Goal: Task Accomplishment & Management: Manage account settings

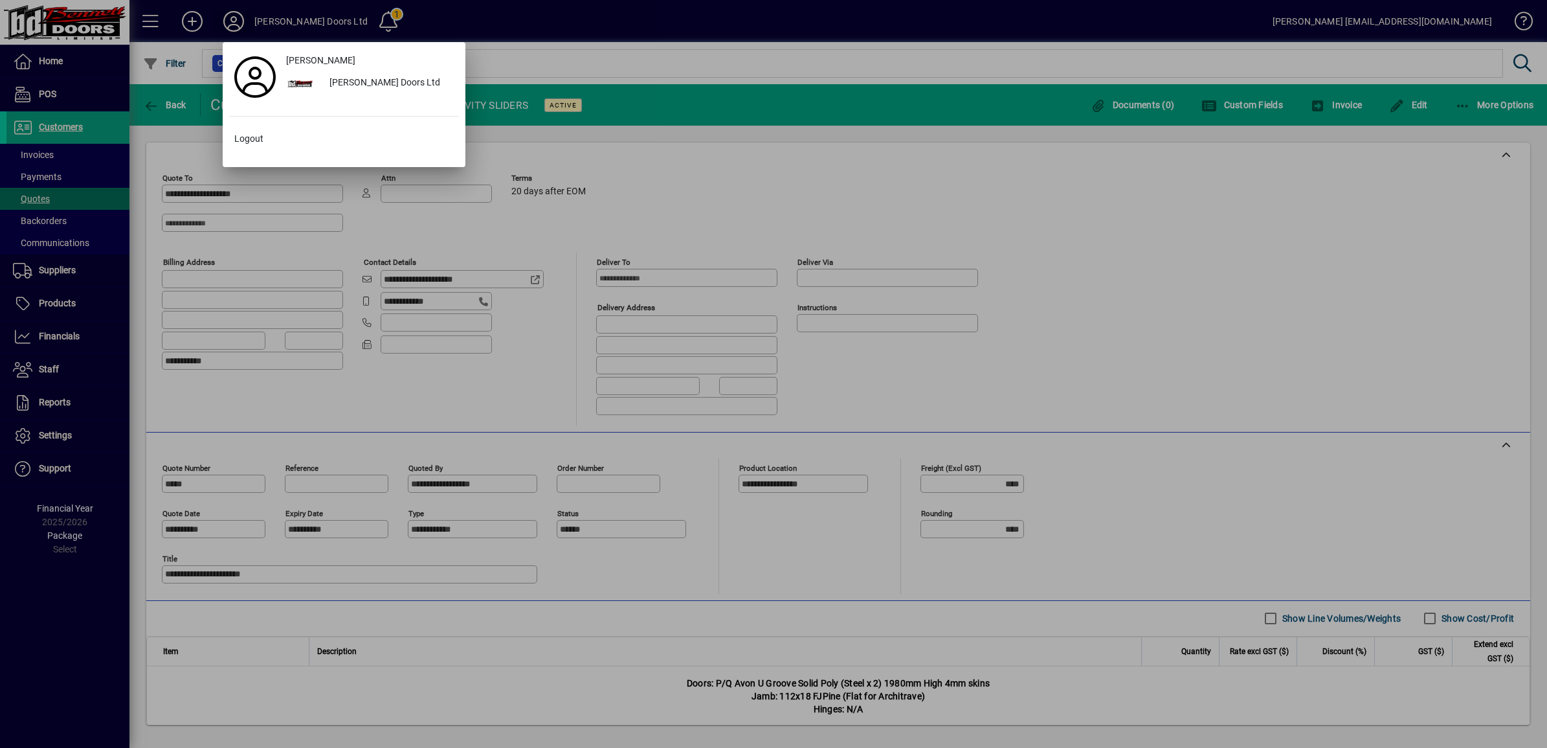
scroll to position [264, 0]
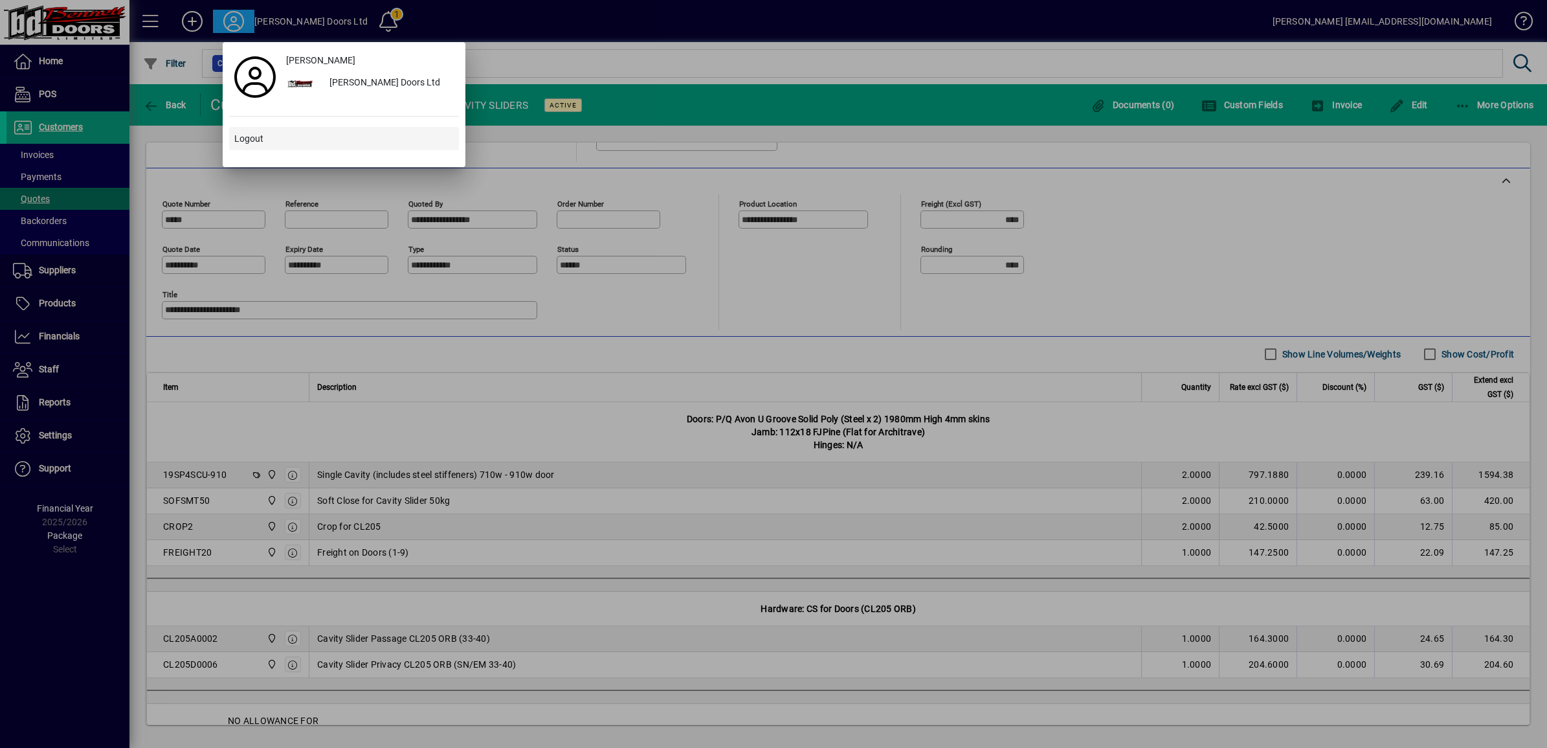
click at [235, 132] on span "Logout" at bounding box center [248, 139] width 29 height 14
